Goal: Task Accomplishment & Management: Complete application form

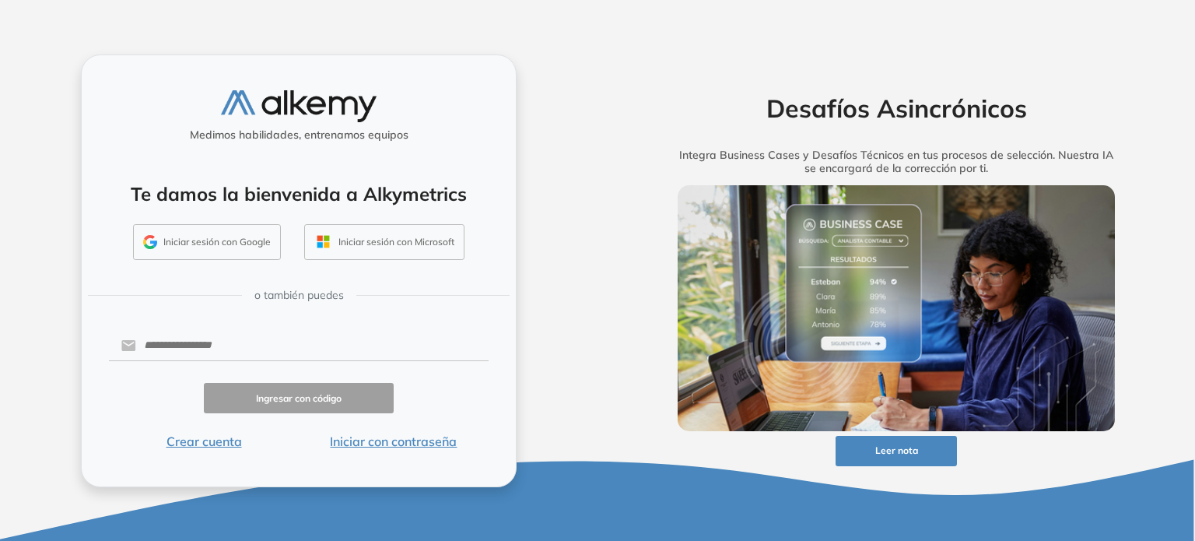
click at [436, 248] on button "Iniciar sesión con Microsoft" at bounding box center [384, 242] width 160 height 36
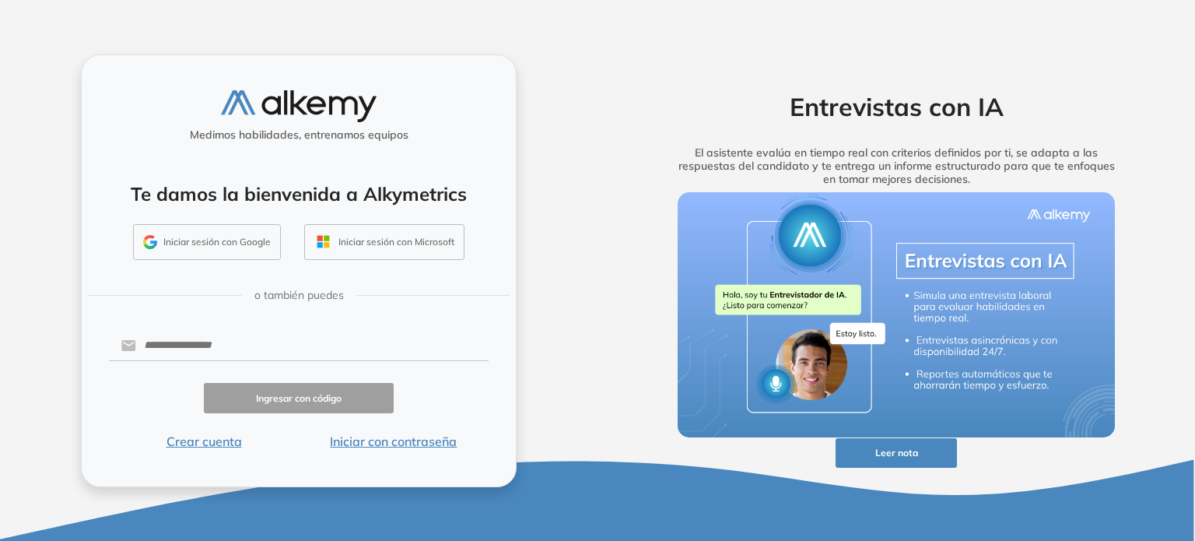
click at [395, 242] on button "Iniciar sesión con Microsoft" at bounding box center [384, 242] width 160 height 36
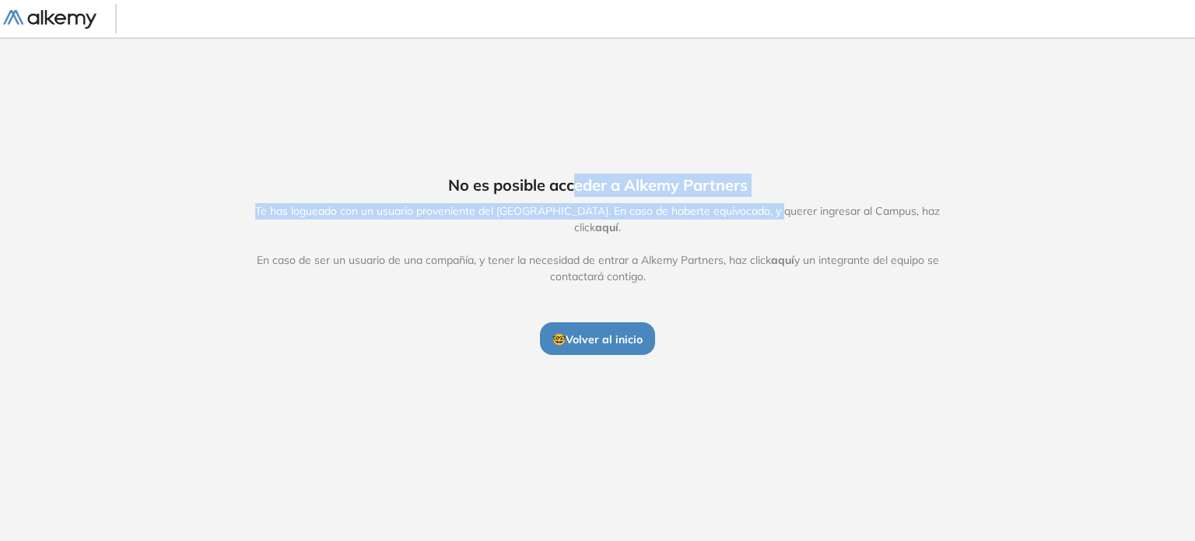
drag, startPoint x: 577, startPoint y: 198, endPoint x: 768, endPoint y: 191, distance: 191.6
click at [768, 191] on div "No es posible acceder a Alkemy Partners Te has logueado con un usuario provenie…" at bounding box center [597, 264] width 797 height 181
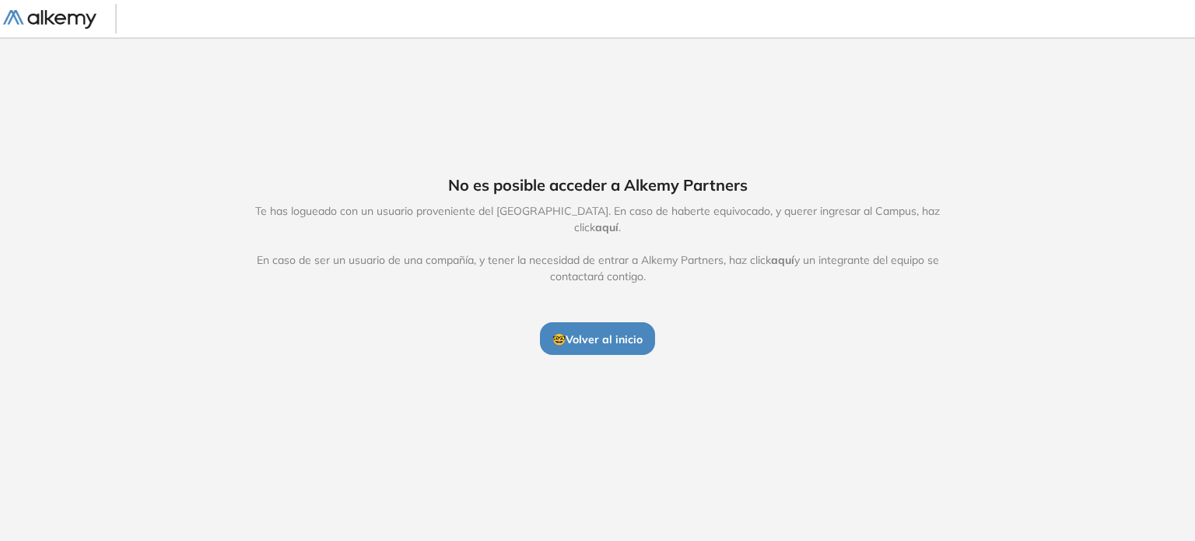
click at [770, 230] on span "Te has logueado con un usuario proveniente del Alkemy Campus. En caso de habert…" at bounding box center [598, 244] width 718 height 82
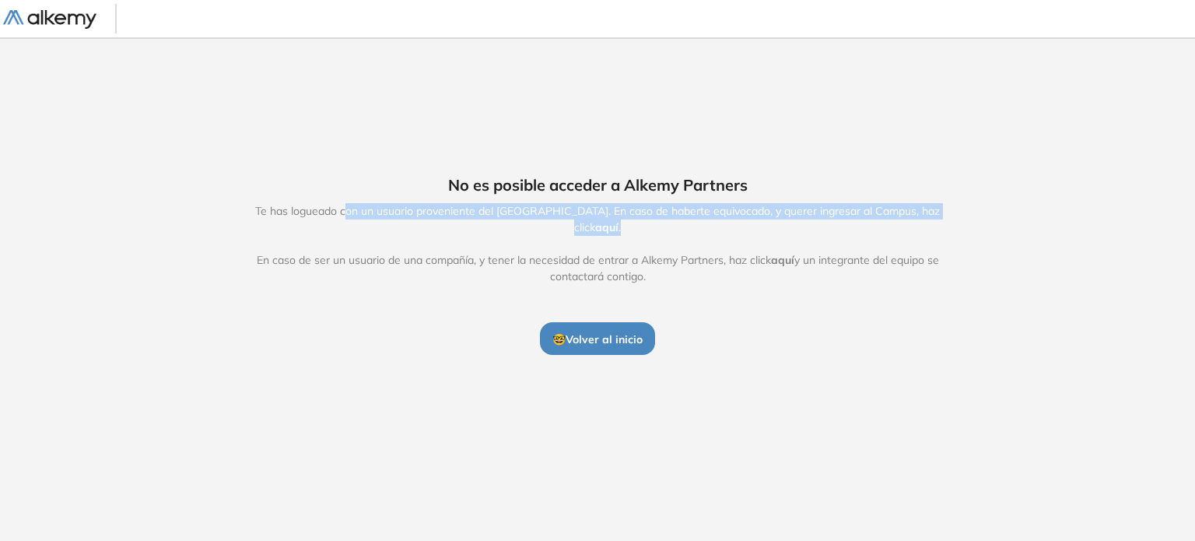
drag, startPoint x: 335, startPoint y: 220, endPoint x: 968, endPoint y: 224, distance: 633.5
click at [968, 224] on div "No es posible acceder a Alkemy Partners Te has logueado con un usuario provenie…" at bounding box center [597, 264] width 797 height 181
click at [812, 226] on span "Te has logueado con un usuario proveniente del Alkemy Campus. En caso de habert…" at bounding box center [598, 244] width 718 height 82
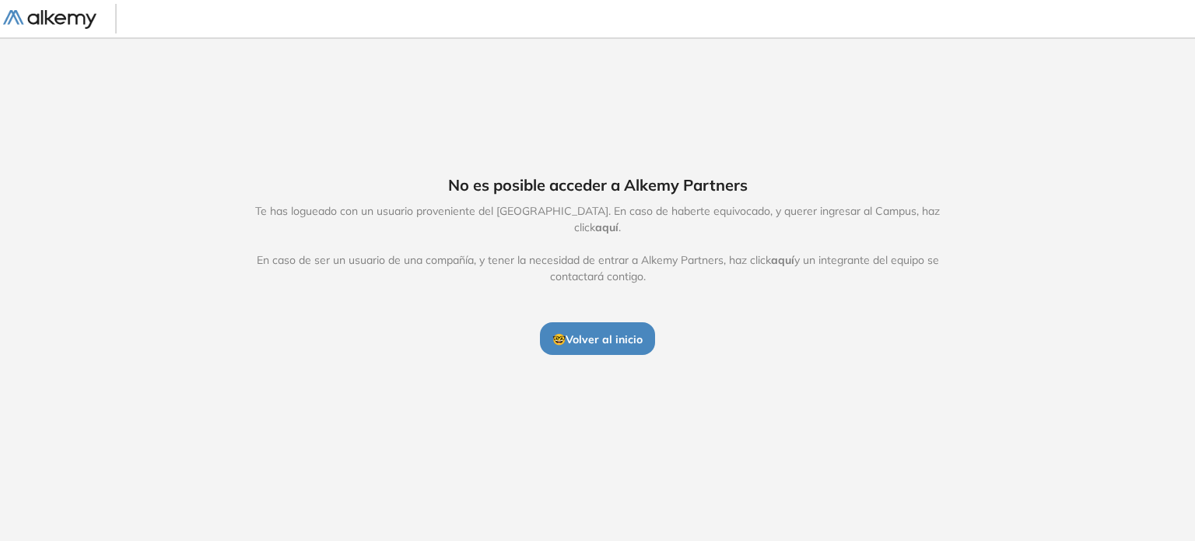
click at [616, 332] on span "🤓 Volver al inicio" at bounding box center [598, 339] width 90 height 14
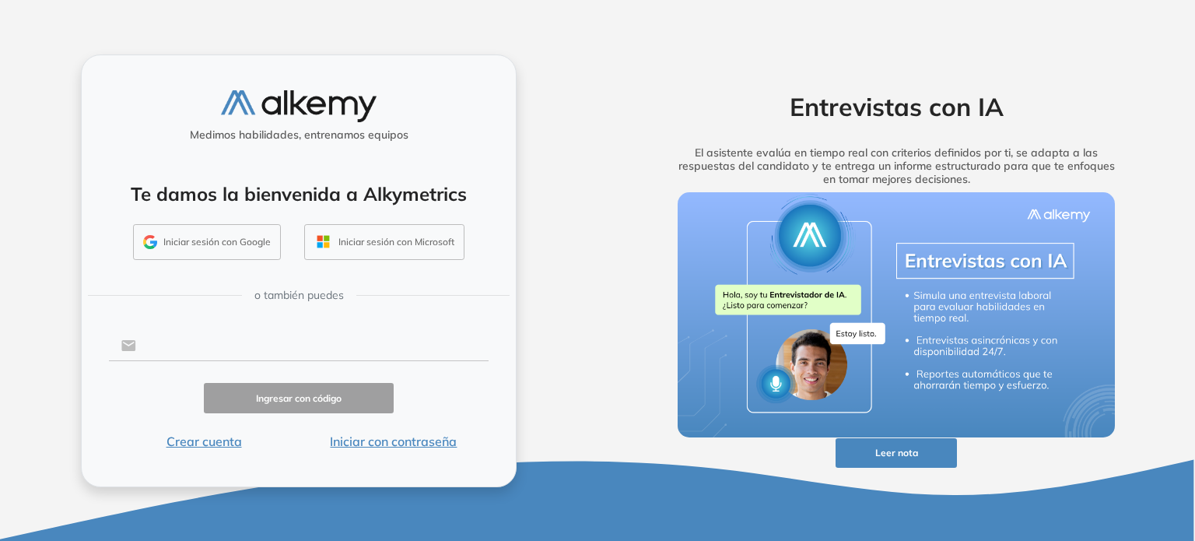
click at [200, 348] on input "text" at bounding box center [312, 346] width 353 height 30
drag, startPoint x: 200, startPoint y: 348, endPoint x: 168, endPoint y: 344, distance: 32.1
click at [168, 344] on input "text" at bounding box center [312, 346] width 353 height 30
drag, startPoint x: 168, startPoint y: 345, endPoint x: 153, endPoint y: 345, distance: 15.6
drag, startPoint x: 153, startPoint y: 345, endPoint x: 166, endPoint y: 348, distance: 13.6
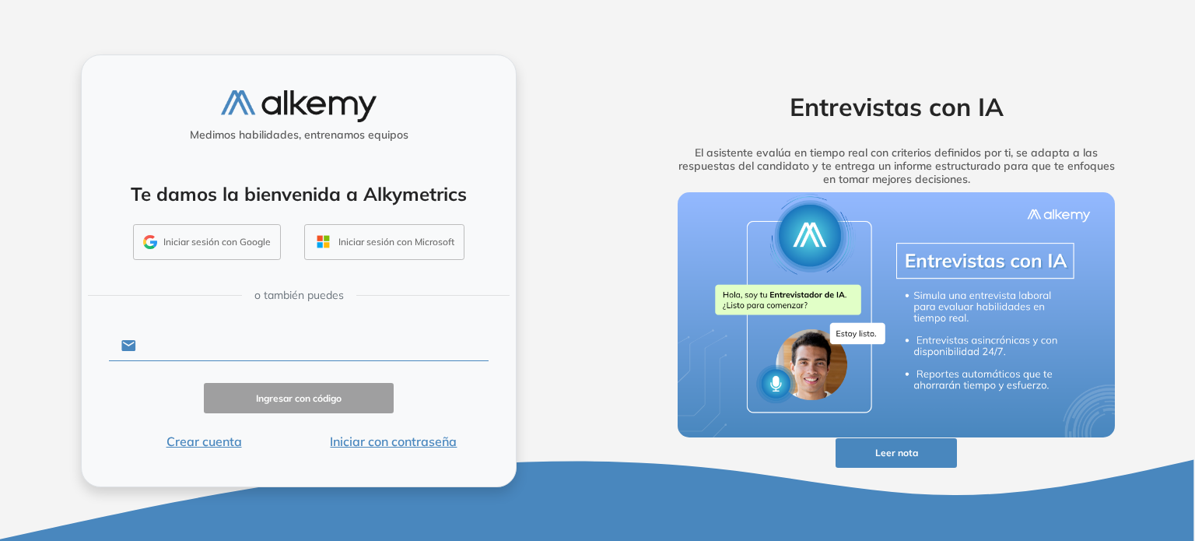
click at [166, 348] on input "text" at bounding box center [312, 346] width 353 height 30
type input "**********"
click at [298, 398] on button "Ingresar con código" at bounding box center [299, 398] width 190 height 30
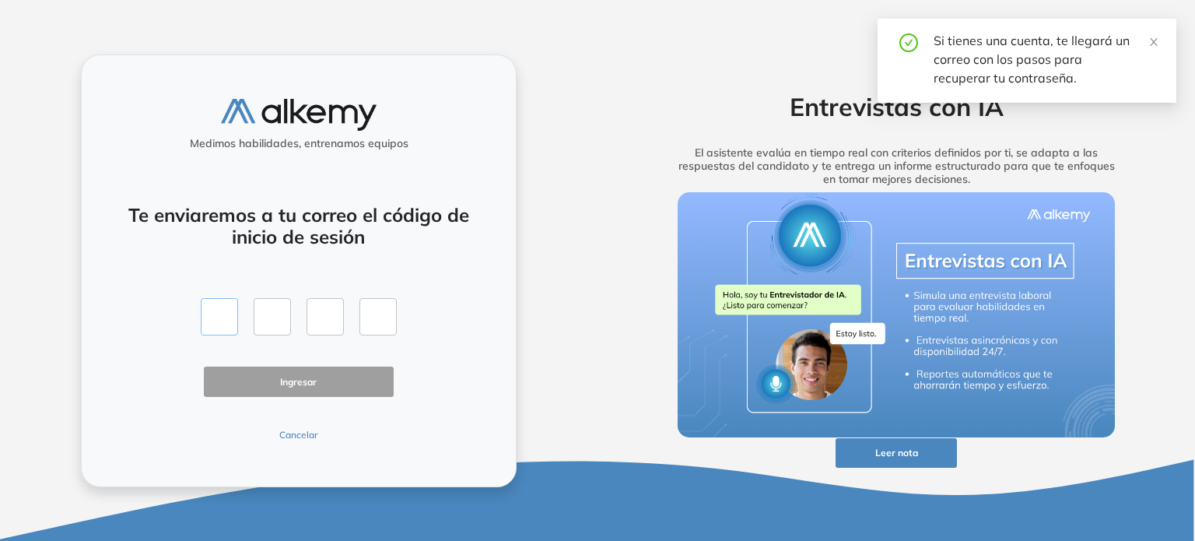
click at [215, 314] on input "text" at bounding box center [219, 316] width 37 height 37
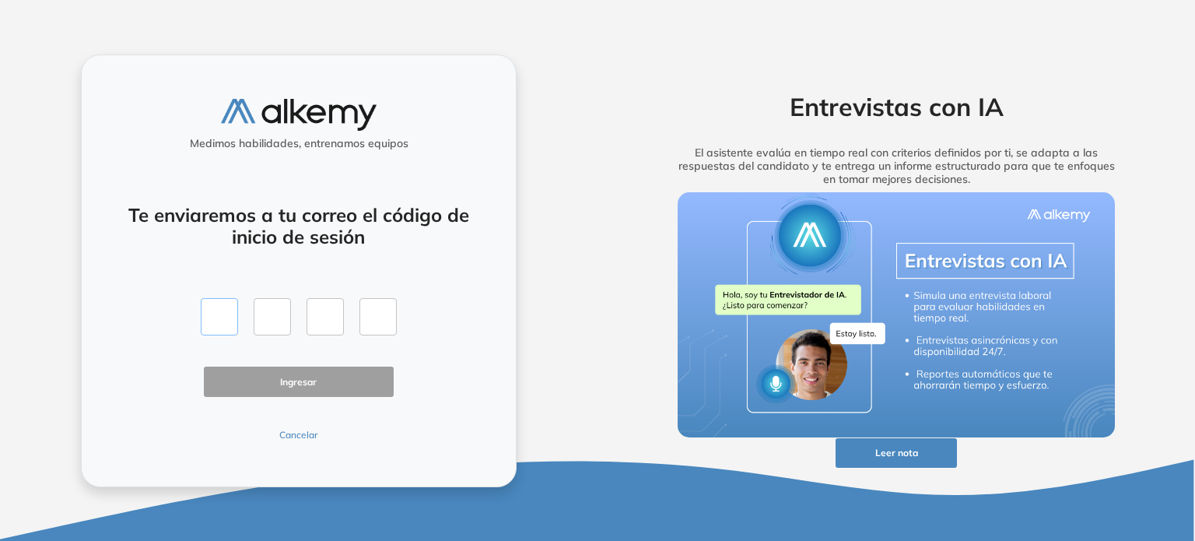
type input "*"
click at [307, 379] on button "Ingresar" at bounding box center [299, 382] width 190 height 30
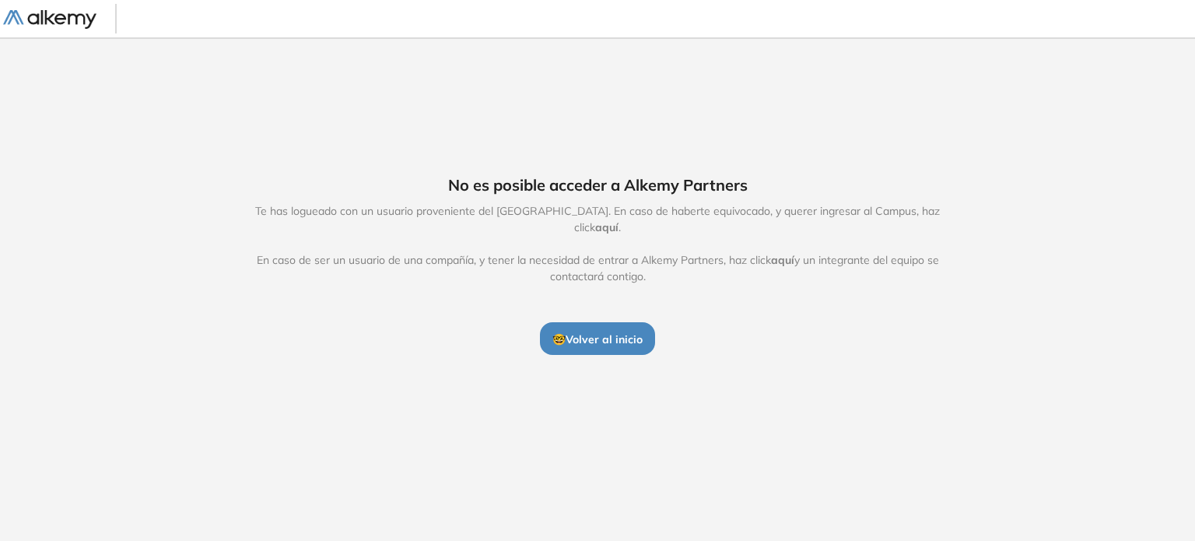
click at [619, 220] on span "aquí" at bounding box center [606, 227] width 23 height 14
